Goal: Task Accomplishment & Management: Manage account settings

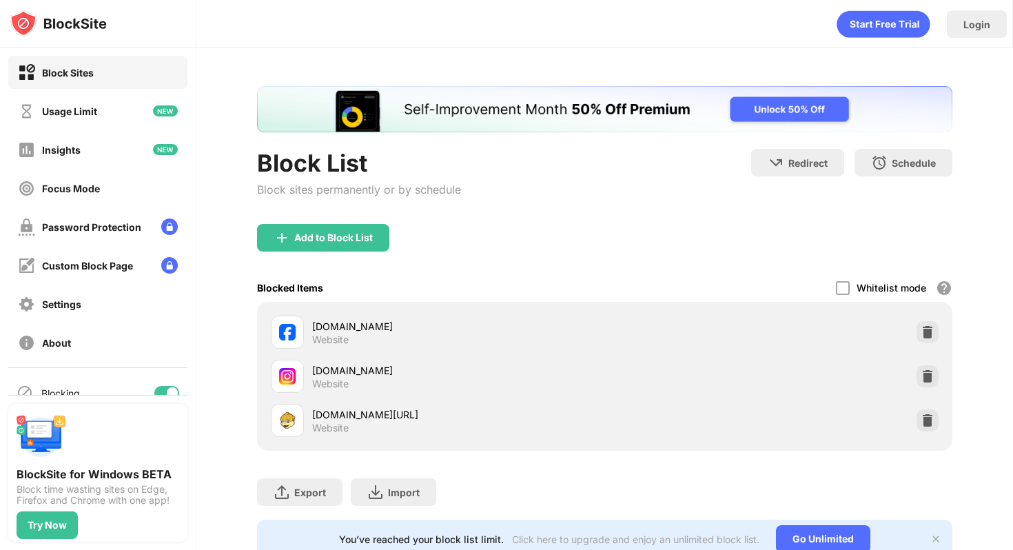
click at [172, 388] on div at bounding box center [172, 392] width 11 height 11
click at [175, 387] on div at bounding box center [166, 393] width 25 height 14
